Goal: Information Seeking & Learning: Find specific fact

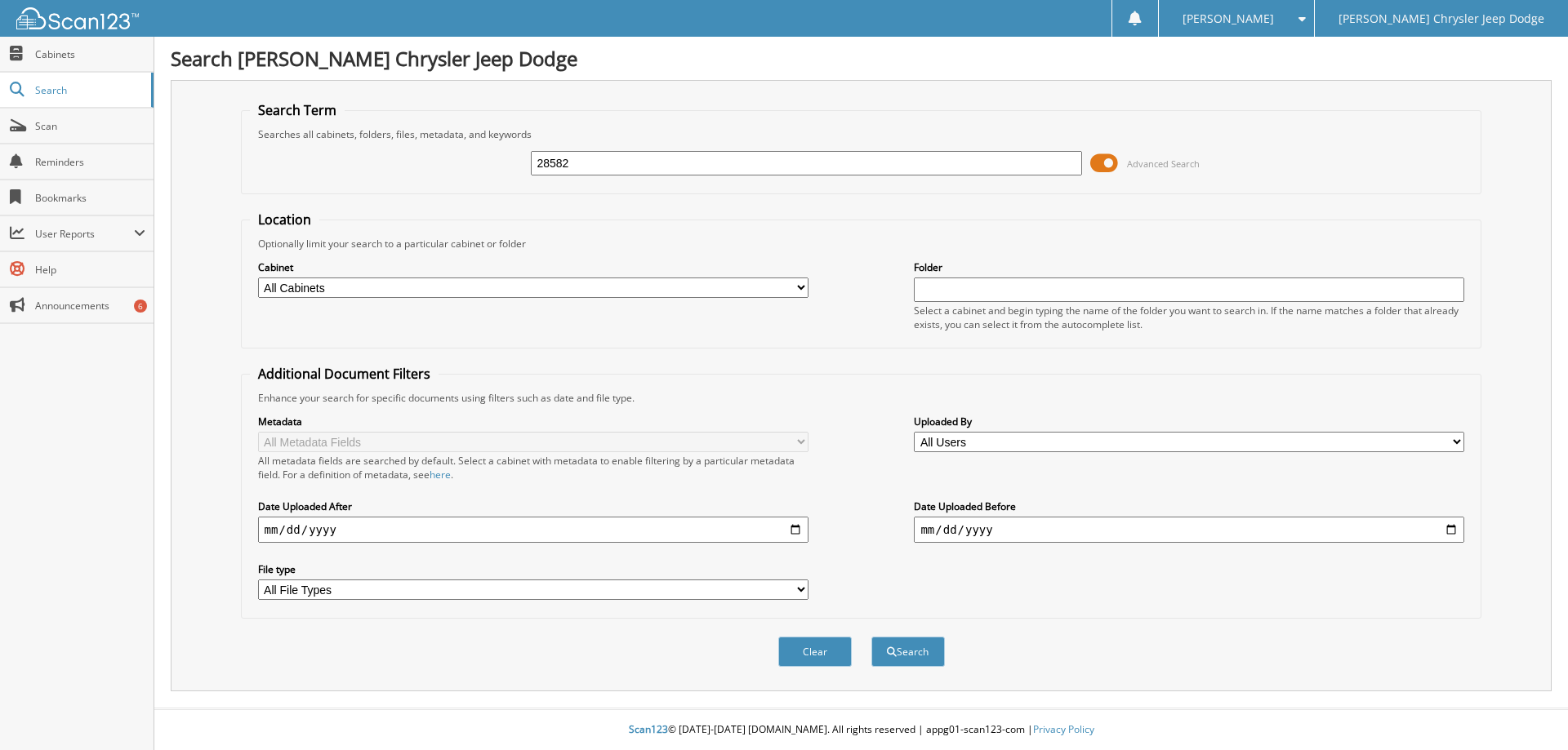
type input "28582"
click at [871, 636] on button "Search" at bounding box center [907, 651] width 74 height 30
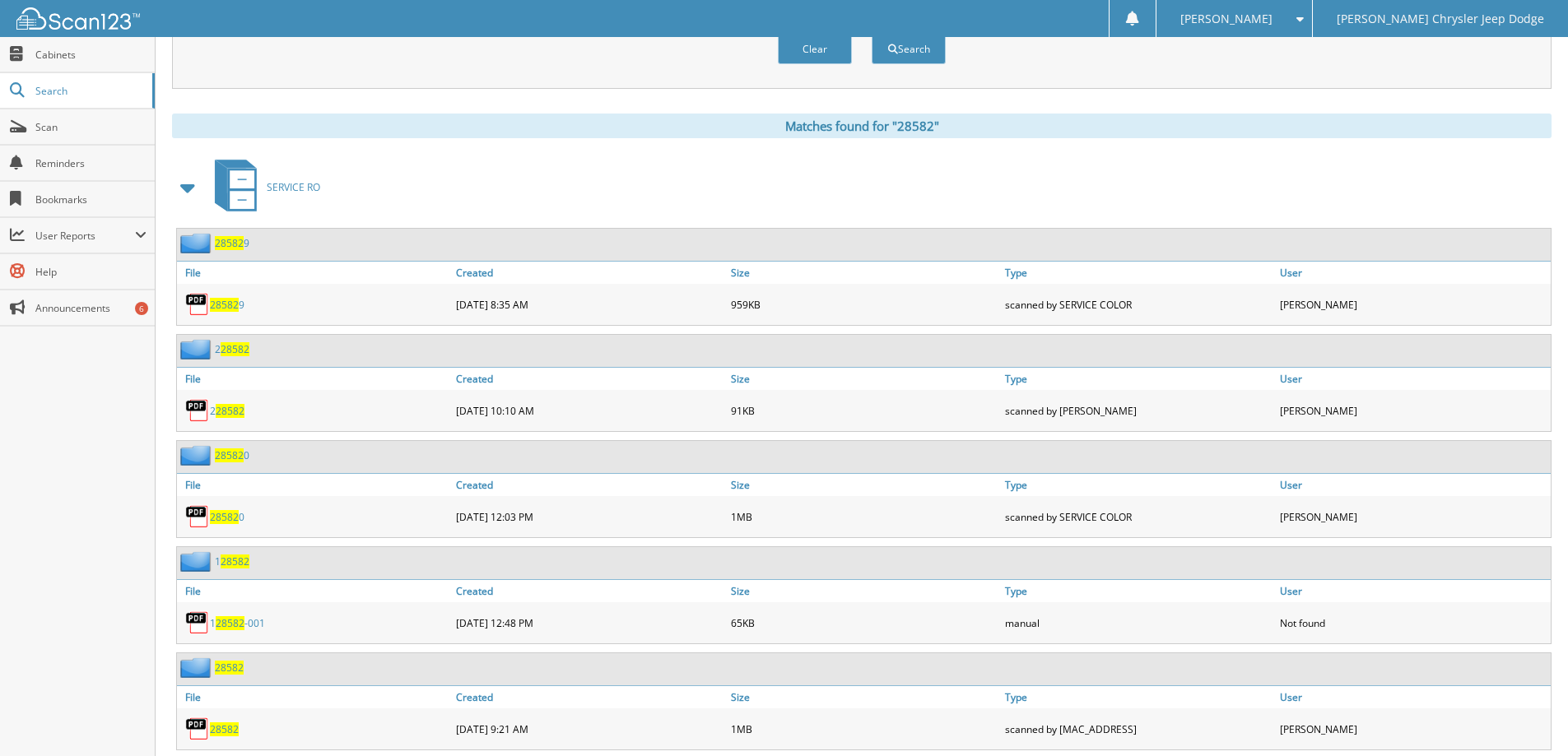
scroll to position [658, 0]
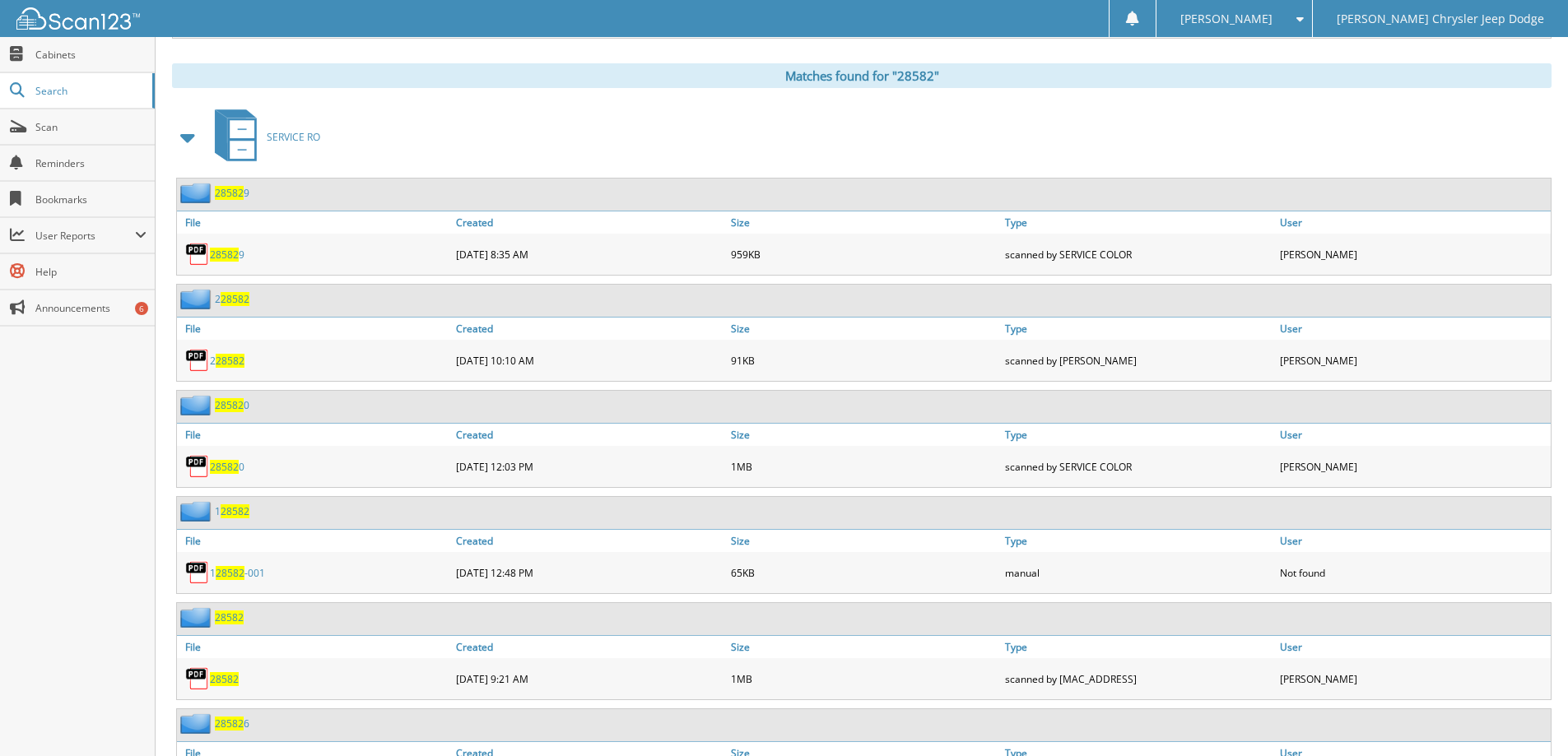
click at [234, 680] on span "28582" at bounding box center [225, 679] width 29 height 14
